Goal: Information Seeking & Learning: Learn about a topic

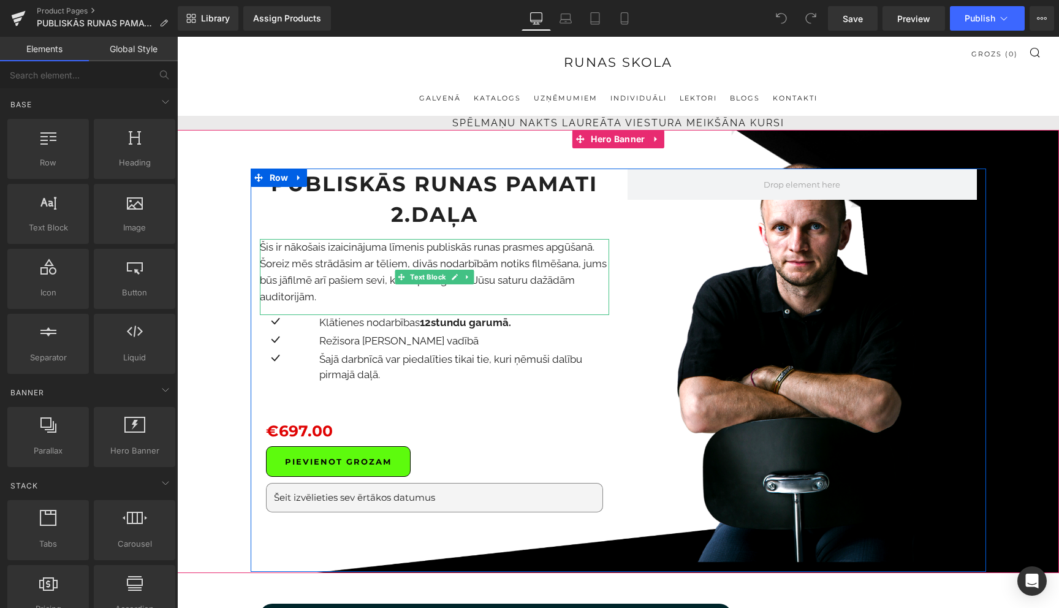
click at [460, 267] on p "Šis ir nākošais izaicinājuma līmenis publiskās runas prasmes apgūšanā. Šoreiz m…" at bounding box center [434, 272] width 349 height 67
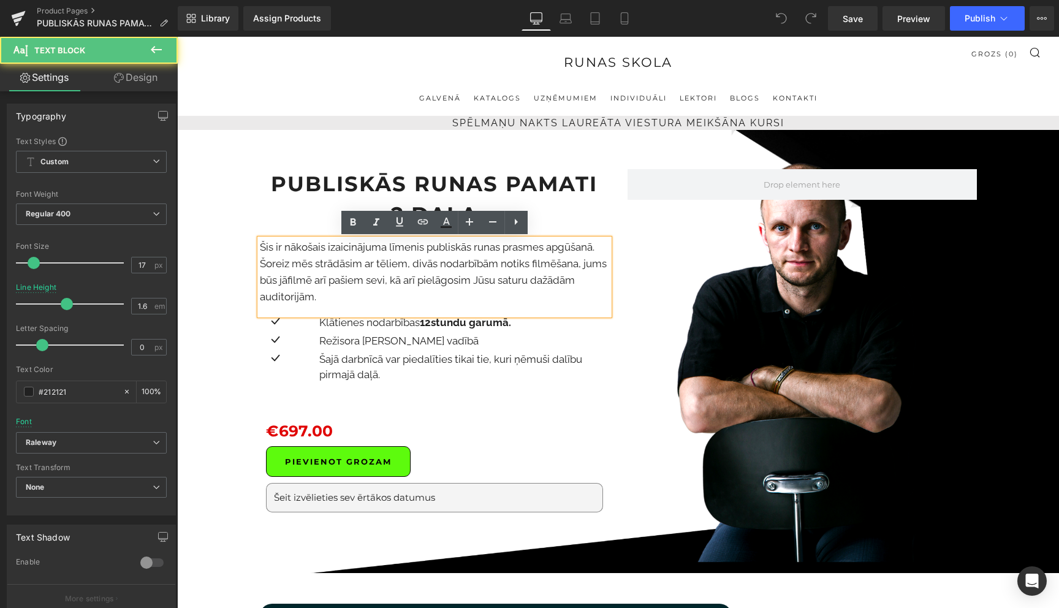
click at [460, 267] on p "Šis ir nākošais izaicinājuma līmenis publiskās runas prasmes apgūšanā. Šoreiz m…" at bounding box center [434, 272] width 349 height 67
click at [389, 263] on p "Šis ir nākošais izaicinājuma līmenis publiskās runas prasmes apgūšanā. Šoreiz m…" at bounding box center [434, 272] width 349 height 67
click at [262, 249] on p "Šis ir nākošais izaicinājuma līmenis publiskās runas prasmes apgūšanā. Šoreiz m…" at bounding box center [434, 272] width 349 height 67
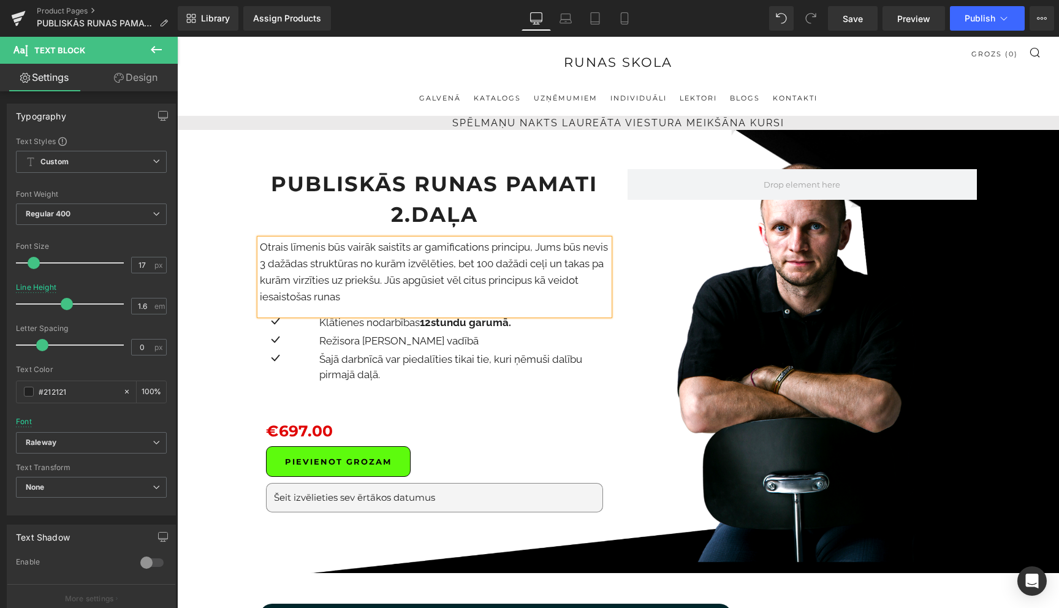
click at [491, 282] on p "Otrais līmenis būs vairāk saistīts ar gamifications principu, Jums būs nevis 3 …" at bounding box center [434, 272] width 349 height 67
click at [394, 297] on p "Otrais līmenis būs vairāk saistīts ar gamifications principu, Jums būs nevis 3 …" at bounding box center [434, 272] width 349 height 67
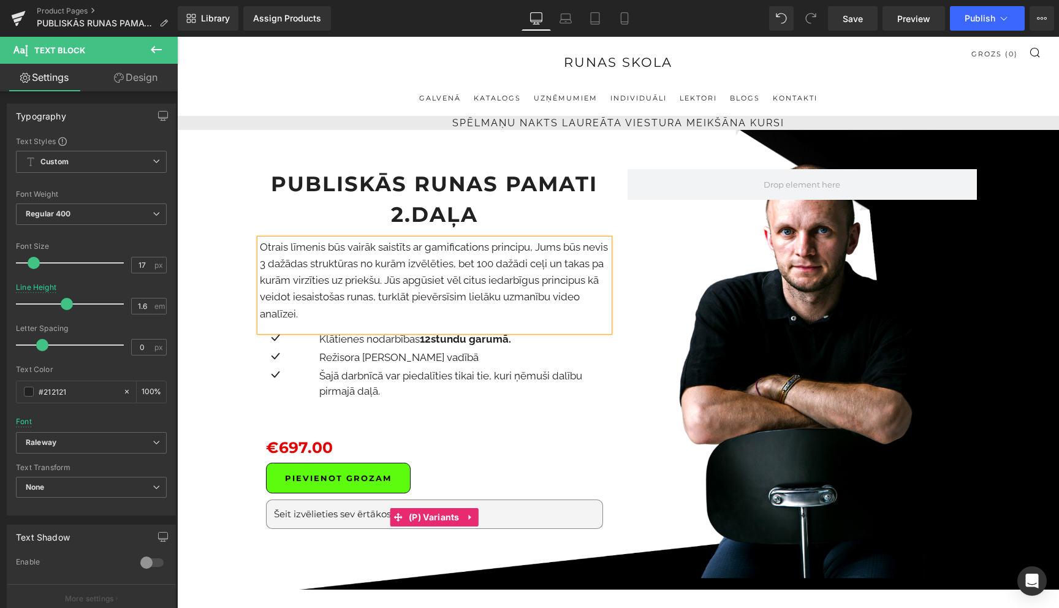
click at [329, 513] on select "Šeit izvēlieties sev ērtākos datumus 13., 15., 20., 22., [DATE] no plkst. 18:00…" at bounding box center [434, 513] width 337 height 29
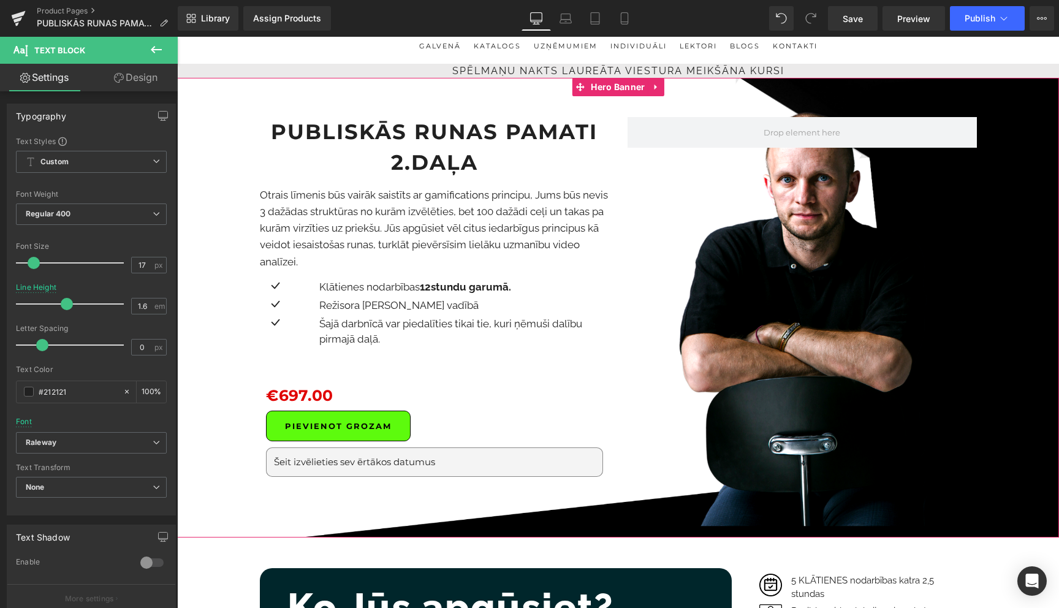
scroll to position [45, 0]
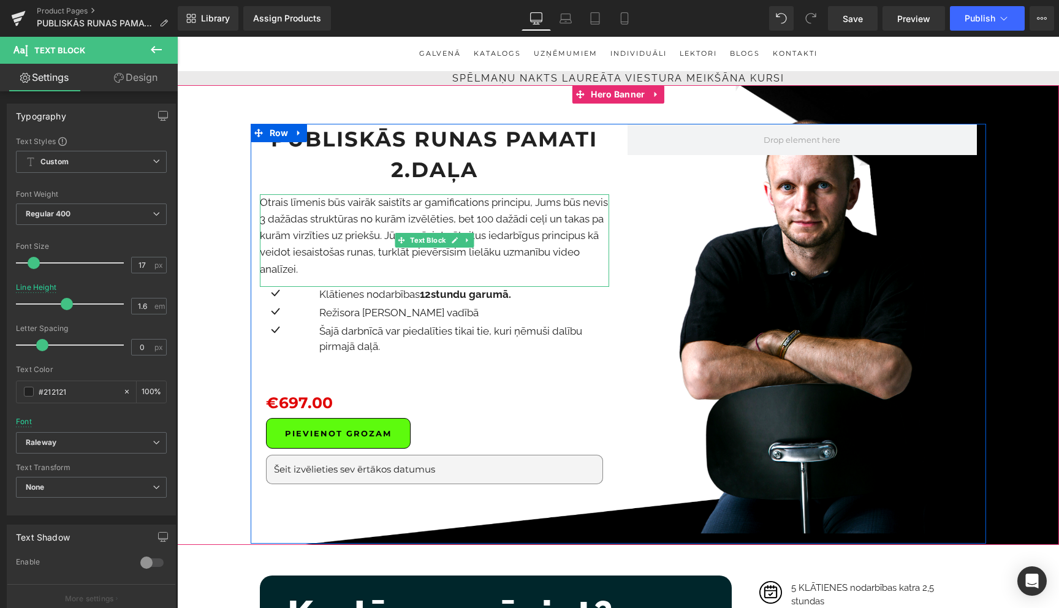
click at [566, 212] on p "Otrais līmenis būs vairāk saistīts ar gamifications principu, Jums būs nevis 3 …" at bounding box center [434, 235] width 349 height 83
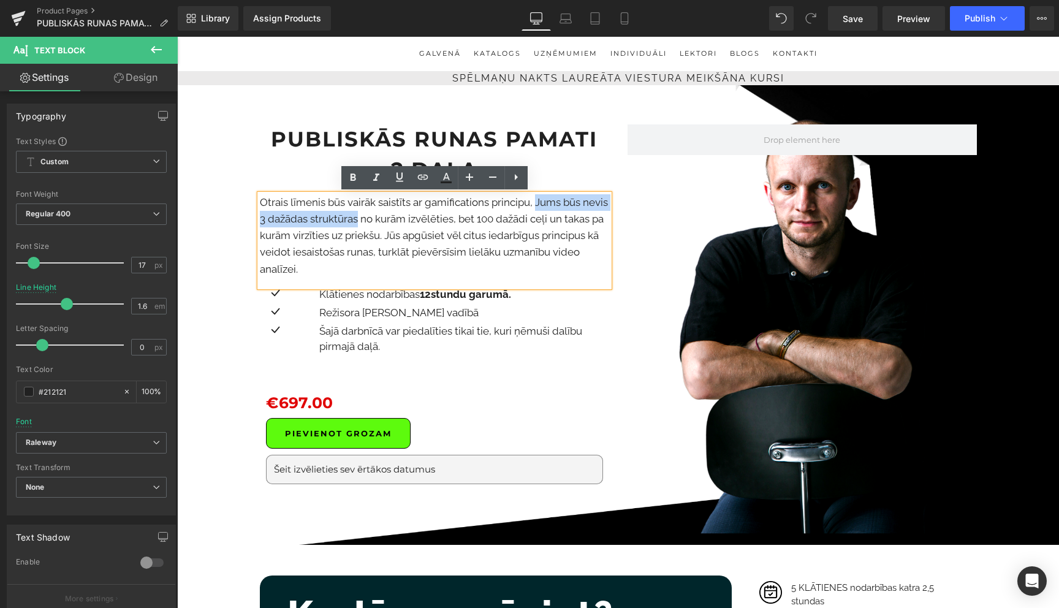
drag, startPoint x: 533, startPoint y: 205, endPoint x: 358, endPoint y: 212, distance: 175.3
click at [358, 212] on p "Otrais līmenis būs vairāk saistīts ar gamifications principu, Jums būs nevis 3 …" at bounding box center [434, 235] width 349 height 83
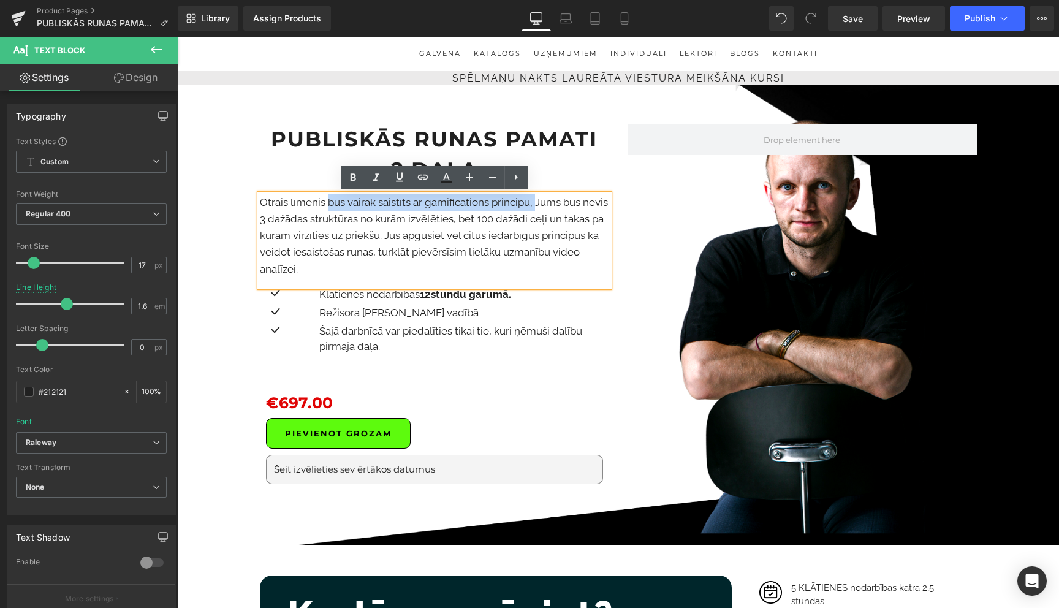
drag, startPoint x: 329, startPoint y: 204, endPoint x: 534, endPoint y: 200, distance: 204.6
click at [534, 200] on p "Otrais līmenis būs vairāk saistīts ar gamifications principu, Jums būs nevis 3 …" at bounding box center [434, 235] width 349 height 83
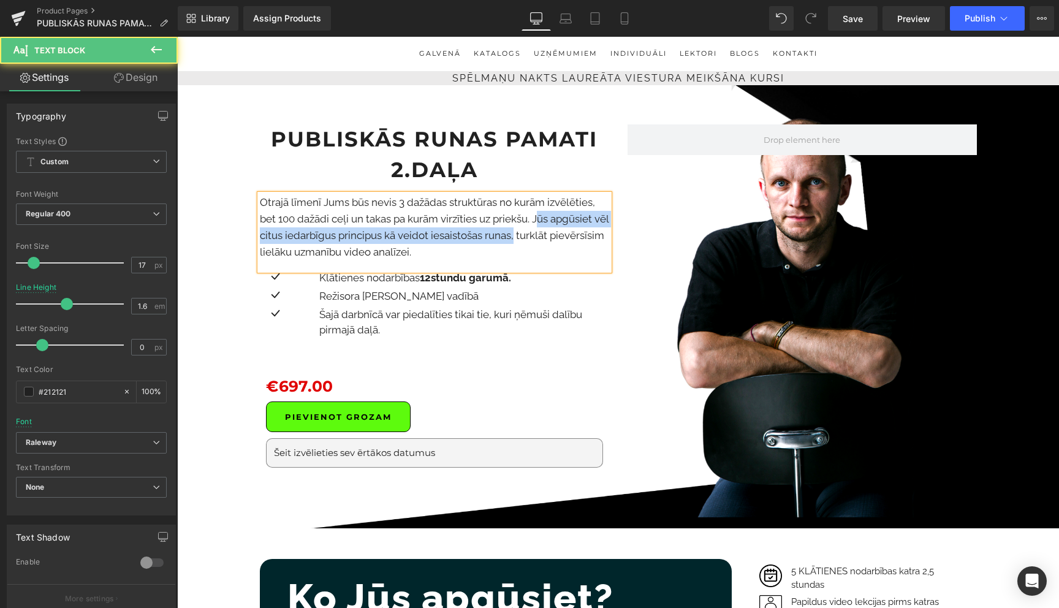
drag, startPoint x: 532, startPoint y: 238, endPoint x: 537, endPoint y: 223, distance: 15.5
click at [537, 223] on p "Otrajā līmenī Jums būs nevis 3 dažādas struktūras no kurām izvēlēties, bet 100 …" at bounding box center [434, 227] width 349 height 67
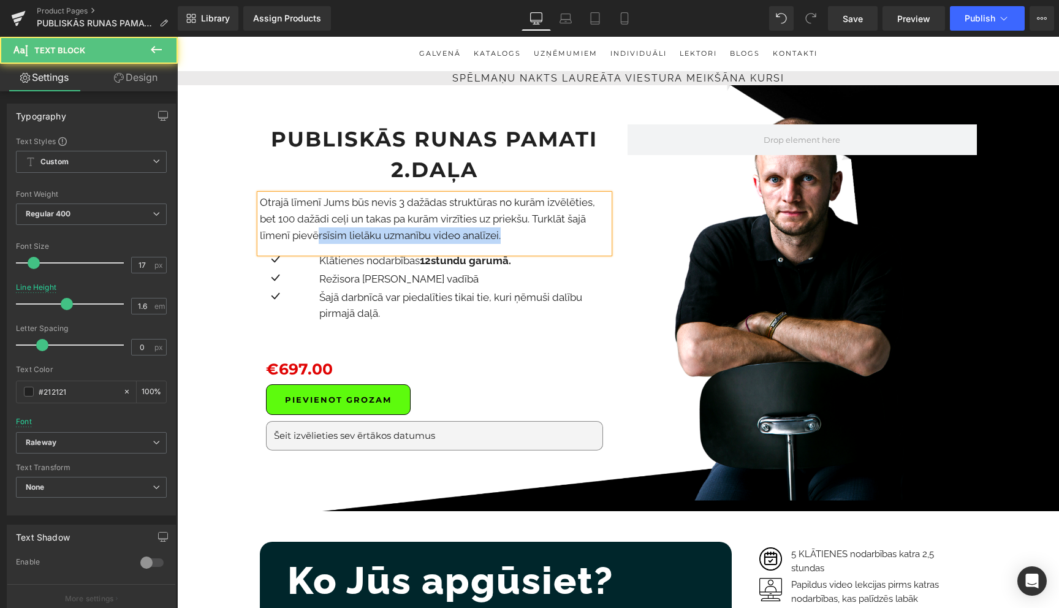
drag, startPoint x: 499, startPoint y: 238, endPoint x: 319, endPoint y: 241, distance: 180.1
click at [319, 241] on p "Otrajā līmenī Jums būs nevis 3 dažādas struktūras no kurām izvēlēties, bet 100 …" at bounding box center [434, 219] width 349 height 50
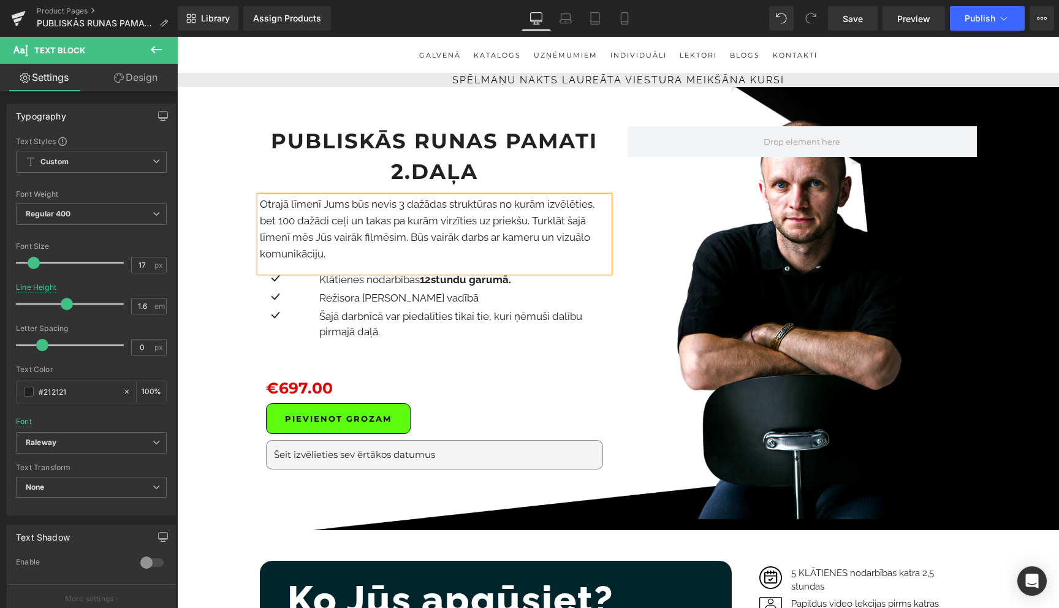
scroll to position [40, 0]
